Goal: Check status: Check status

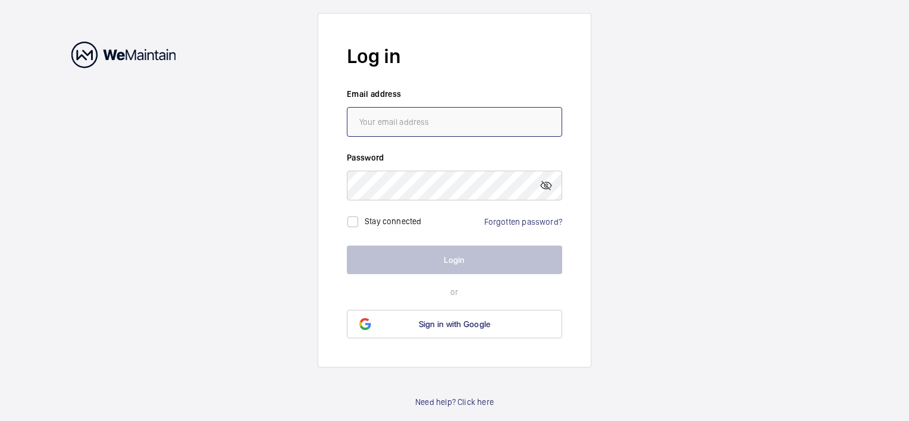
type input "[EMAIL_ADDRESS][DOMAIN_NAME]"
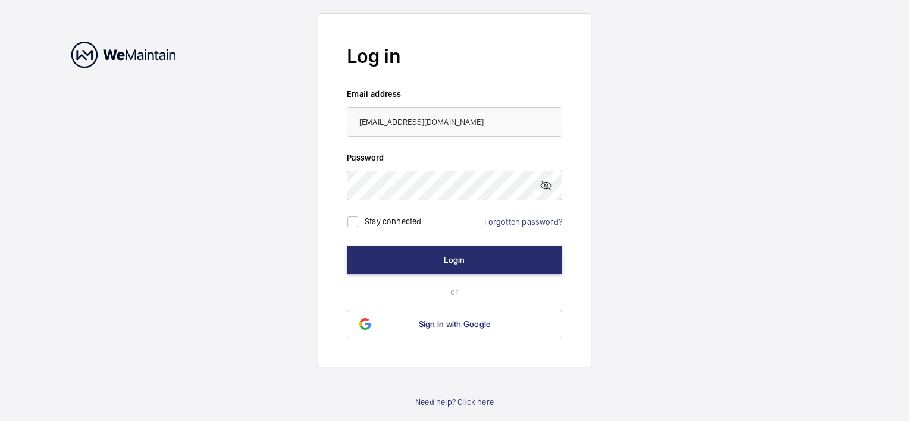
click at [366, 224] on label "Stay connected" at bounding box center [393, 221] width 57 height 10
checkbox input "true"
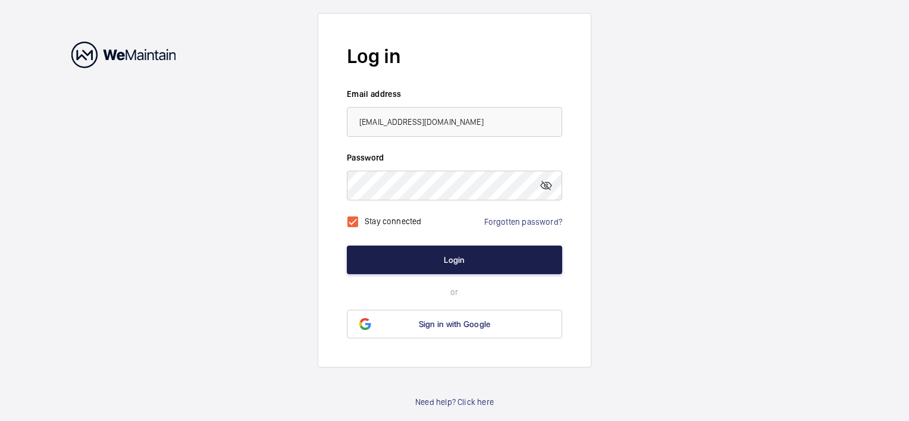
click at [402, 263] on button "Login" at bounding box center [454, 260] width 215 height 29
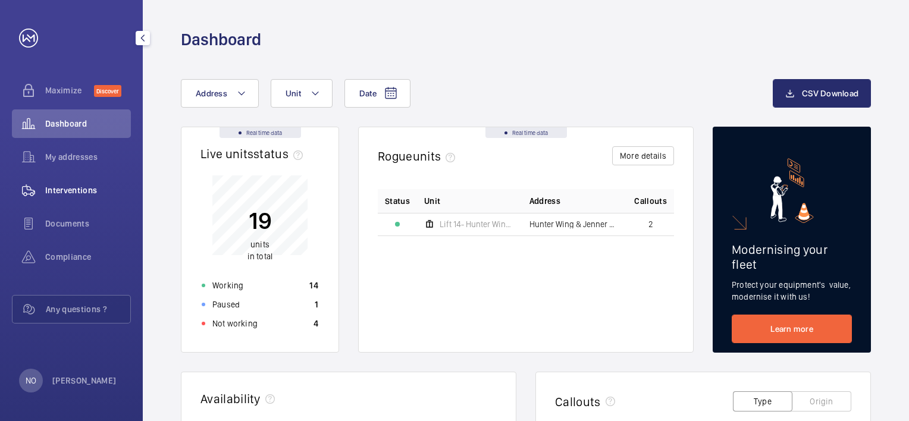
click at [70, 198] on div "Interventions" at bounding box center [71, 190] width 119 height 29
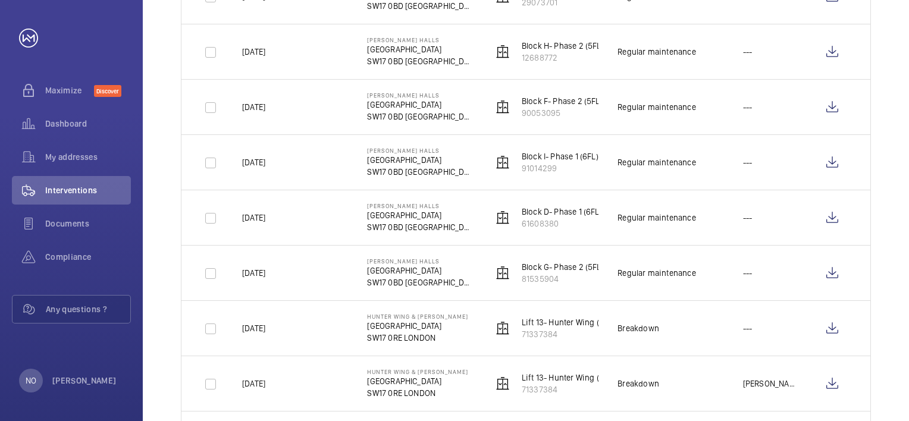
scroll to position [238, 0]
